Goal: Manage account settings

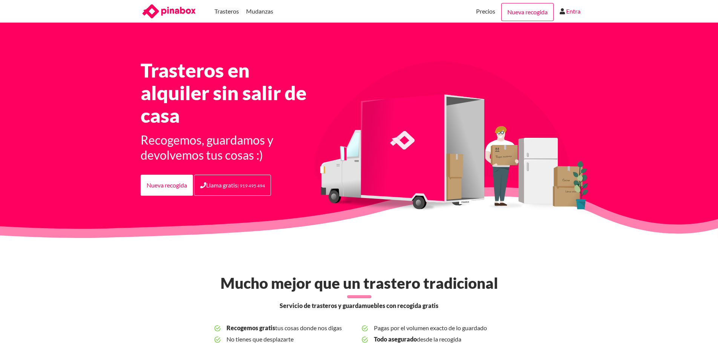
click at [578, 7] on link "Entra" at bounding box center [573, 11] width 14 height 23
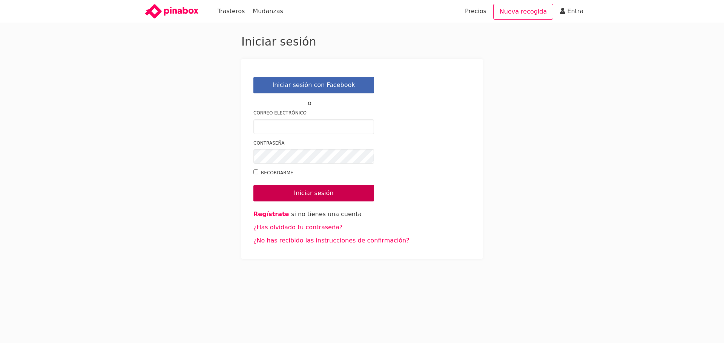
type input "jaimedel.teso@gmail.com"
click at [319, 192] on input "Iniciar sesión" at bounding box center [313, 193] width 121 height 17
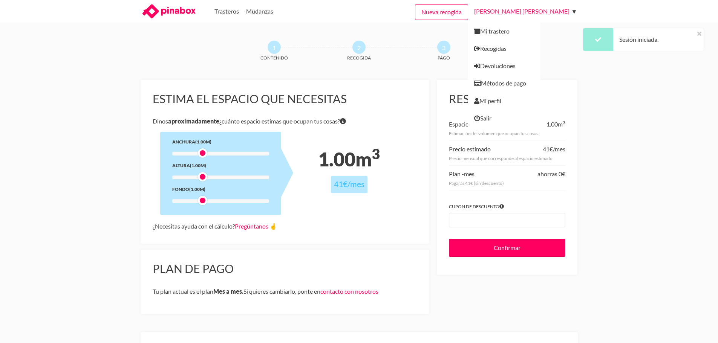
click at [551, 12] on link "[PERSON_NAME] [PERSON_NAME]" at bounding box center [523, 11] width 99 height 23
click at [541, 83] on link "Métodos de pago" at bounding box center [504, 83] width 72 height 17
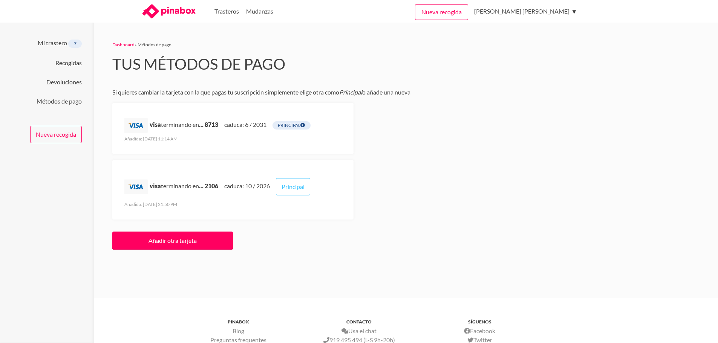
click at [288, 124] on span "Principal" at bounding box center [292, 125] width 38 height 8
click at [527, 31] on link "Mi trastero" at bounding box center [504, 28] width 72 height 23
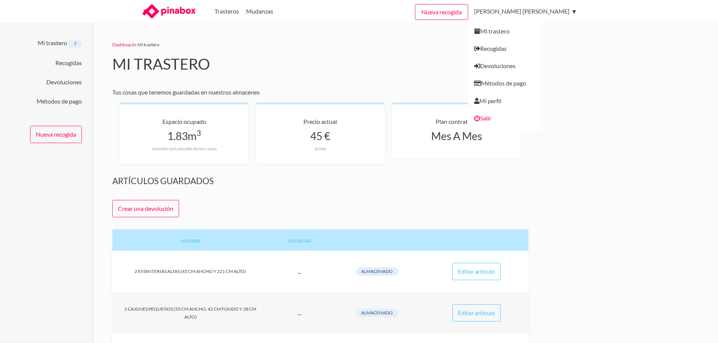
click at [534, 116] on link "Salir" at bounding box center [504, 120] width 72 height 21
